Goal: Check status: Check status

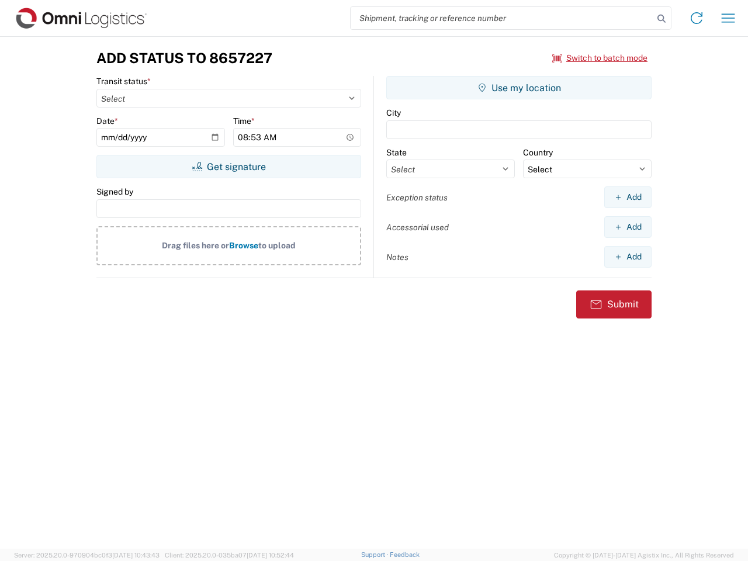
click at [502, 18] on input "search" at bounding box center [502, 18] width 303 height 22
click at [662, 19] on icon at bounding box center [662, 19] width 16 height 16
click at [697, 18] on icon at bounding box center [696, 18] width 19 height 19
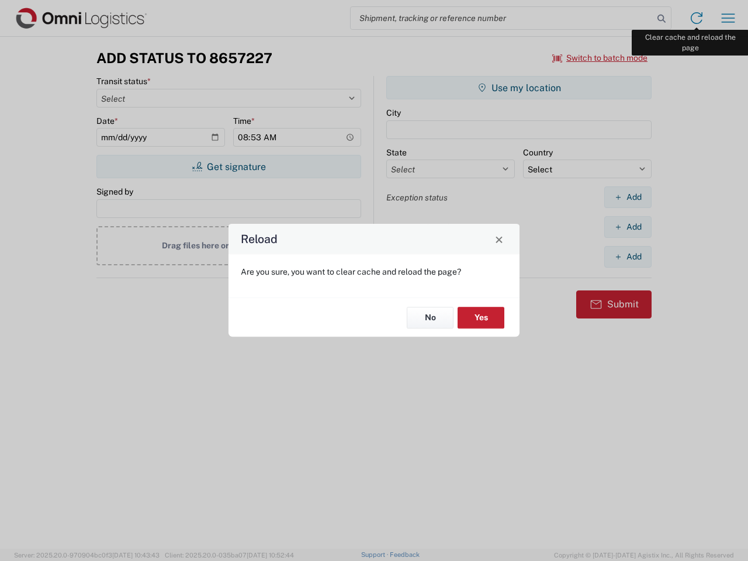
click at [728, 18] on div "Reload Are you sure, you want to clear cache and reload the page? No Yes" at bounding box center [374, 280] width 748 height 561
click at [600, 58] on div "Reload Are you sure, you want to clear cache and reload the page? No Yes" at bounding box center [374, 280] width 748 height 561
click at [229, 167] on div "Reload Are you sure, you want to clear cache and reload the page? No Yes" at bounding box center [374, 280] width 748 height 561
click at [519, 88] on div "Reload Are you sure, you want to clear cache and reload the page? No Yes" at bounding box center [374, 280] width 748 height 561
click at [628, 197] on div "Reload Are you sure, you want to clear cache and reload the page? No Yes" at bounding box center [374, 280] width 748 height 561
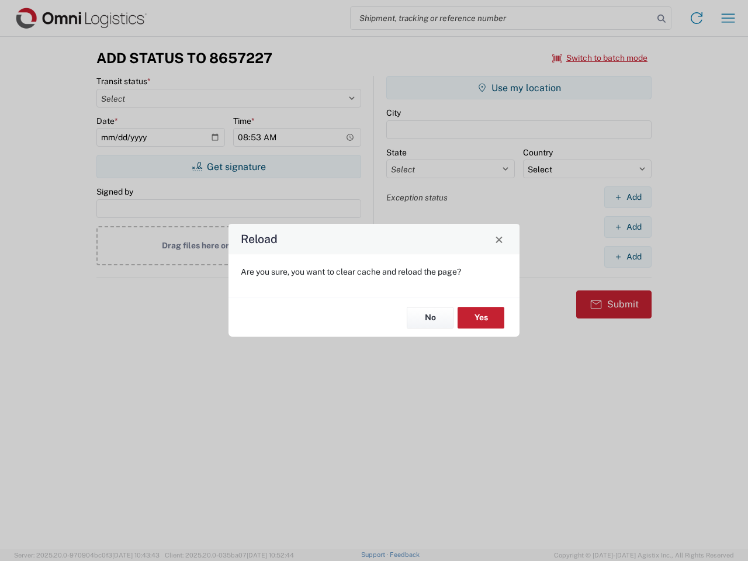
click at [628, 227] on div "Reload Are you sure, you want to clear cache and reload the page? No Yes" at bounding box center [374, 280] width 748 height 561
click at [628, 257] on div "Reload Are you sure, you want to clear cache and reload the page? No Yes" at bounding box center [374, 280] width 748 height 561
